Goal: Transaction & Acquisition: Subscribe to service/newsletter

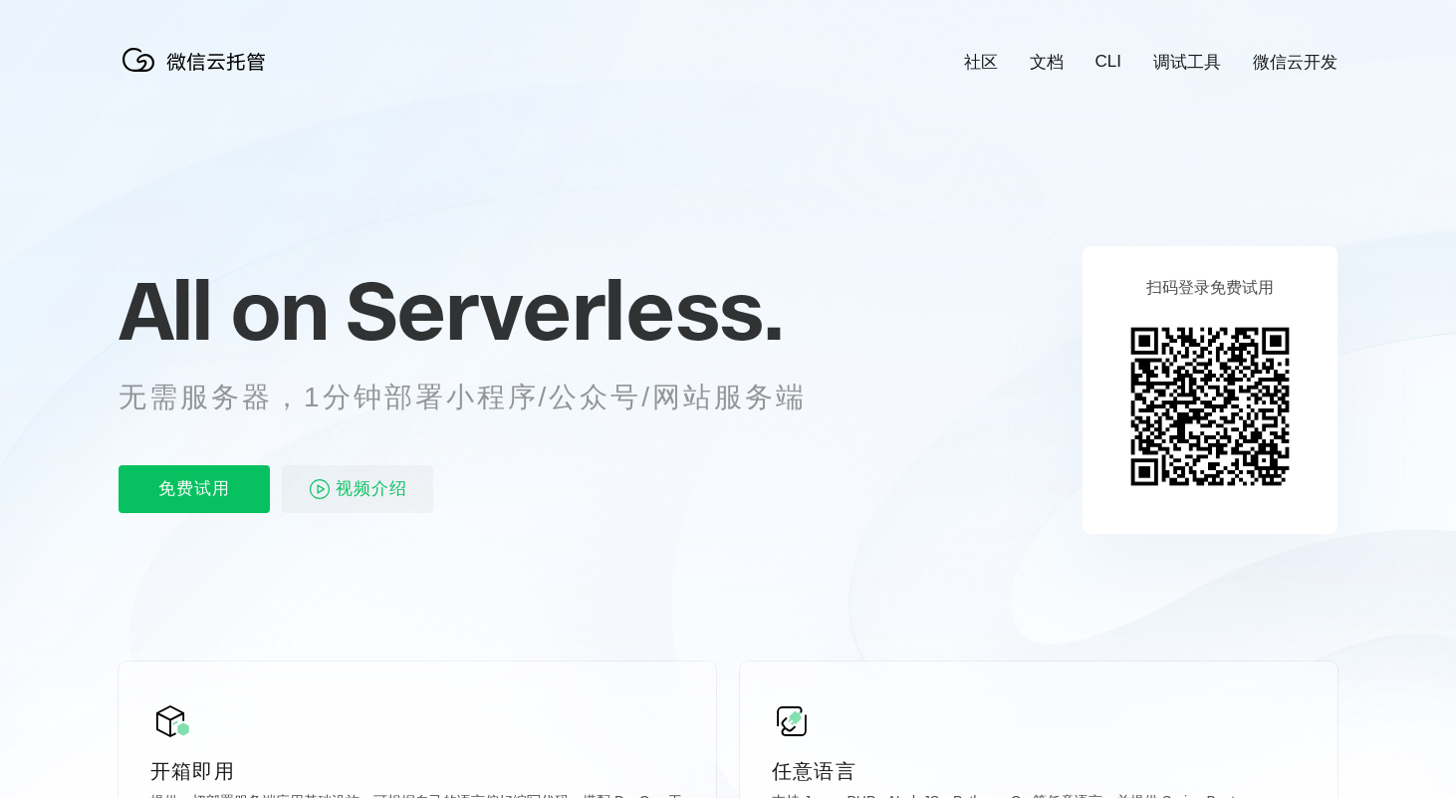
scroll to position [0, 3541]
click at [243, 481] on p "免费试用" at bounding box center [193, 489] width 151 height 48
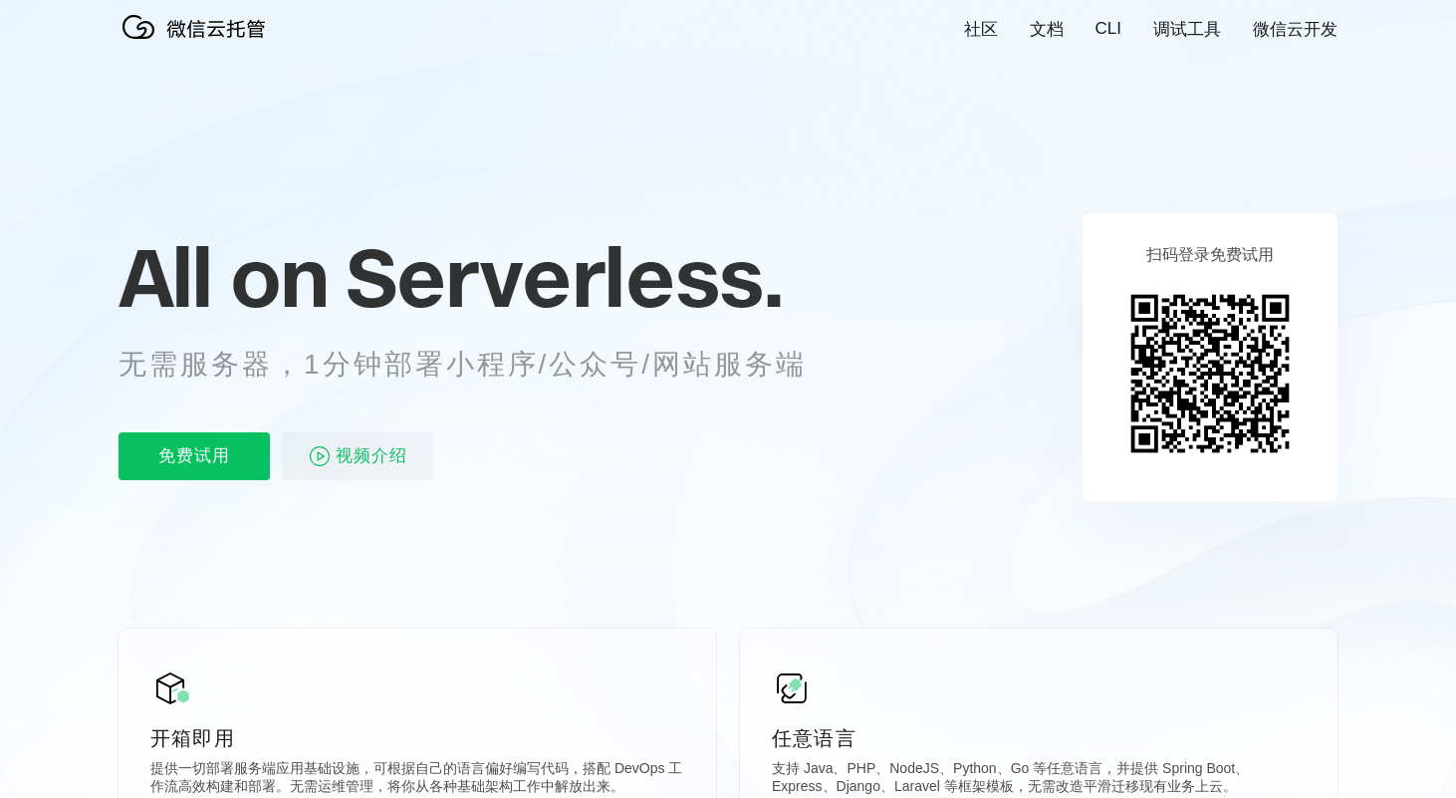
scroll to position [46, 0]
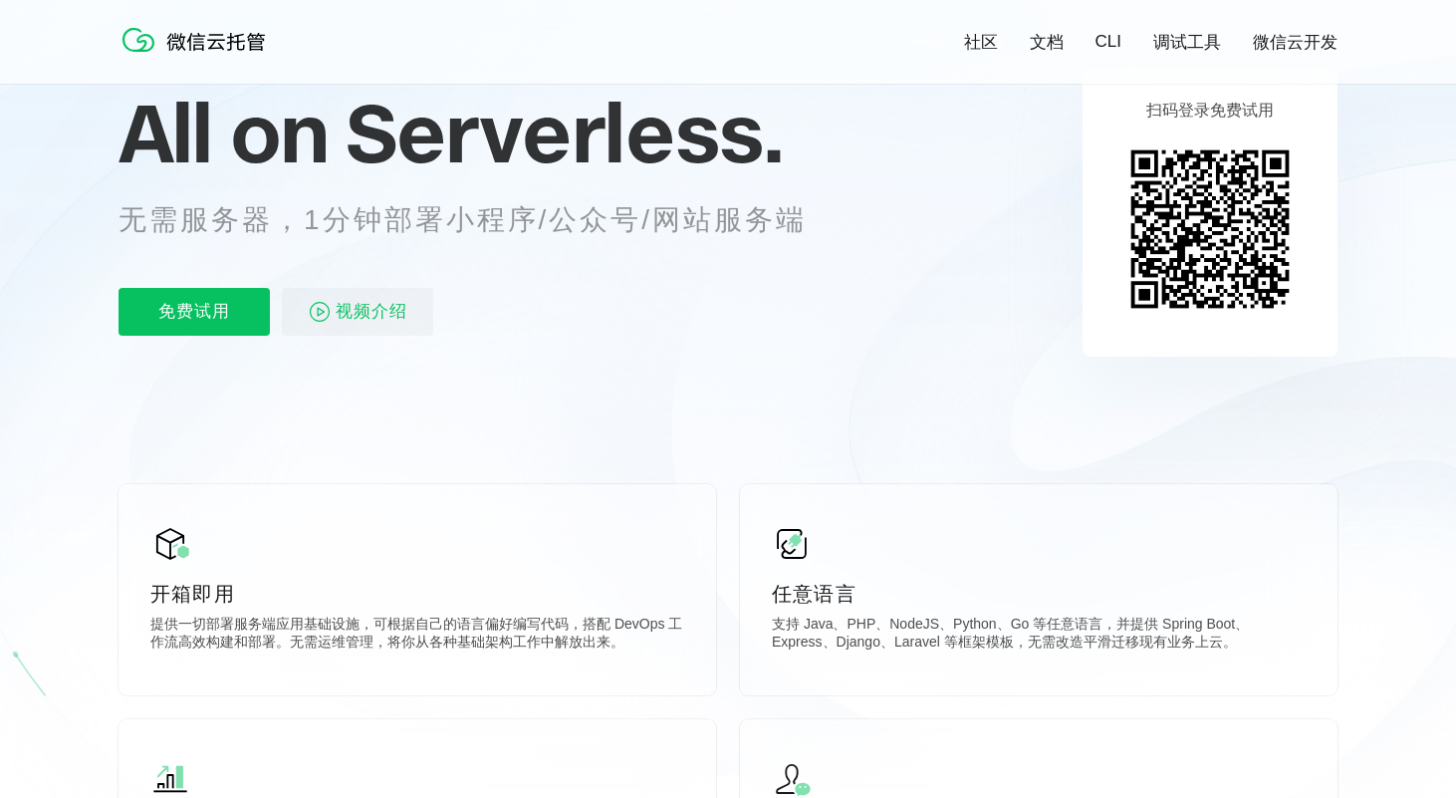
scroll to position [170, 0]
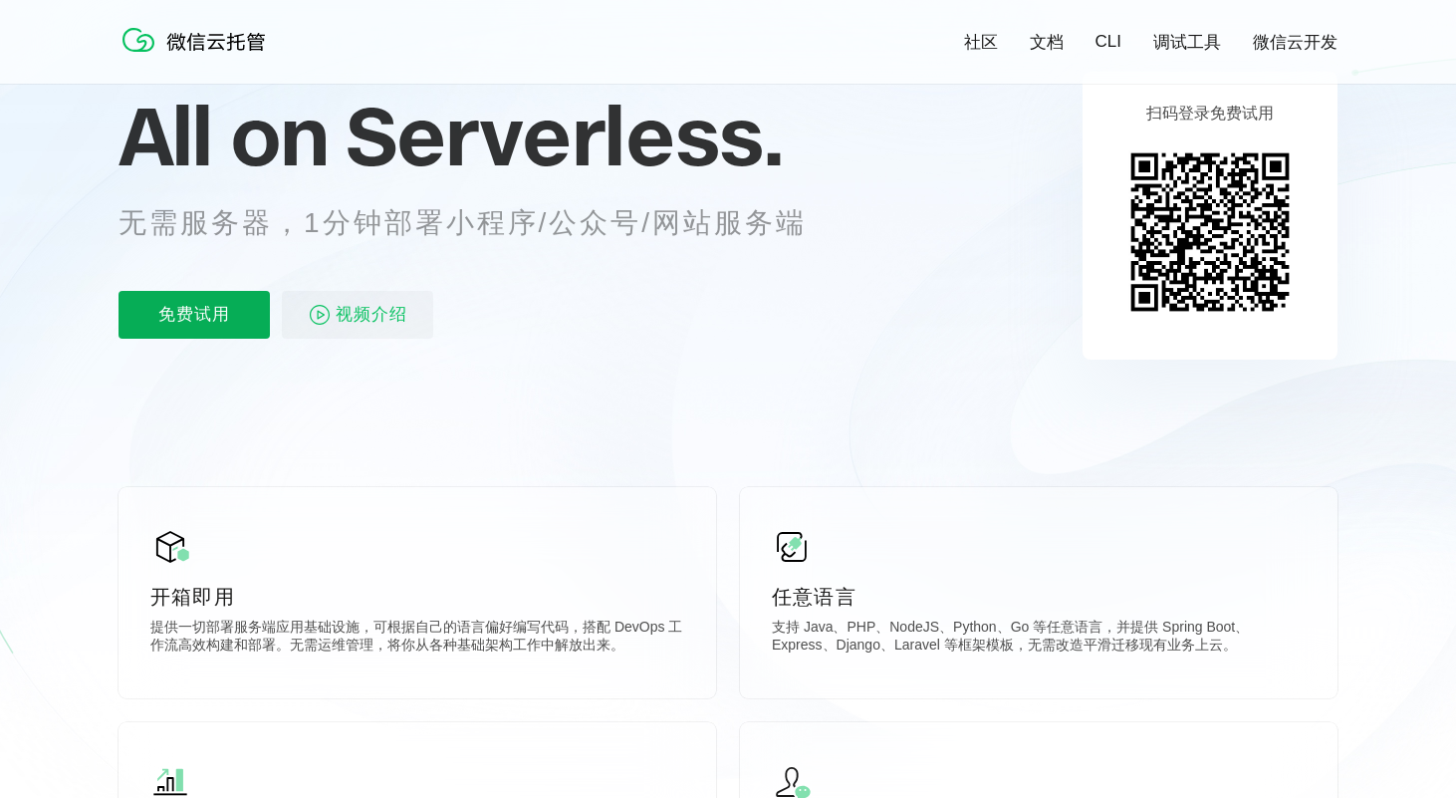
click at [260, 328] on p "免费试用" at bounding box center [193, 315] width 151 height 48
